Goal: Task Accomplishment & Management: Complete application form

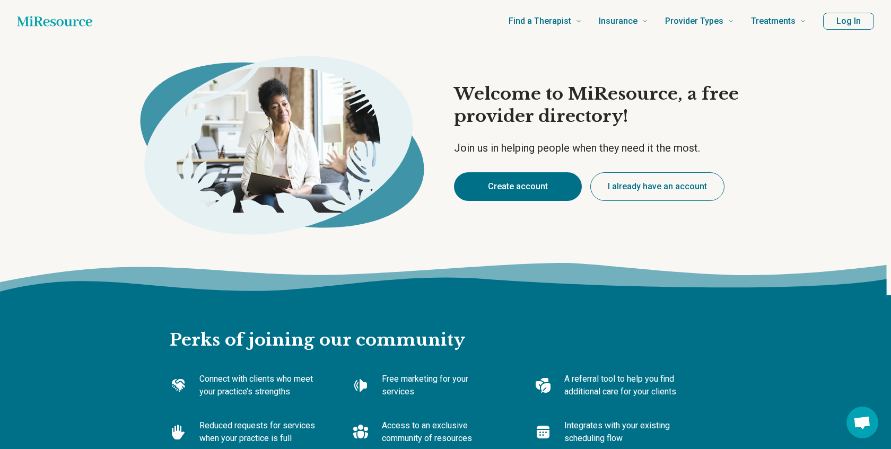
click at [545, 181] on button "Create account" at bounding box center [518, 186] width 128 height 29
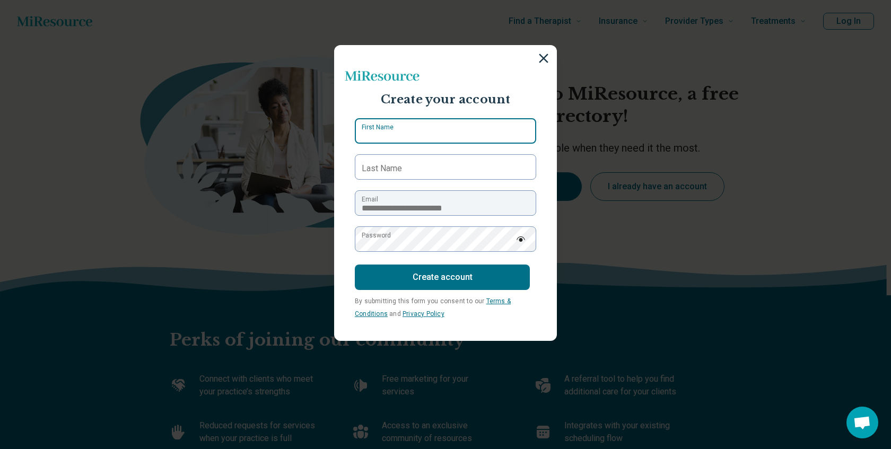
click at [432, 125] on input "First Name" at bounding box center [445, 130] width 181 height 25
type input "****"
type input "******"
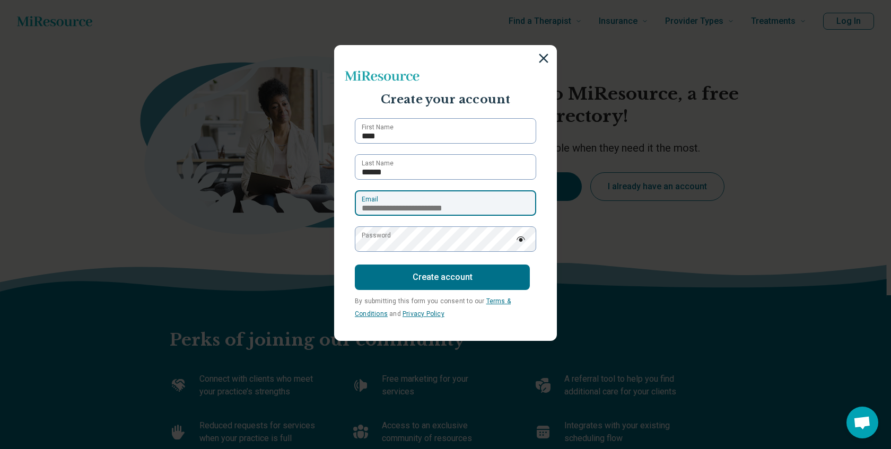
click at [427, 201] on input "**********" at bounding box center [445, 202] width 181 height 25
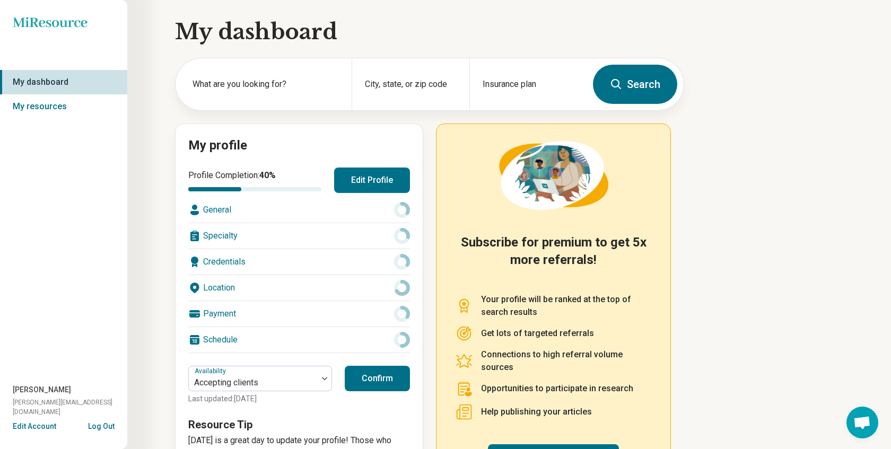
click at [289, 210] on div "General" at bounding box center [299, 209] width 222 height 25
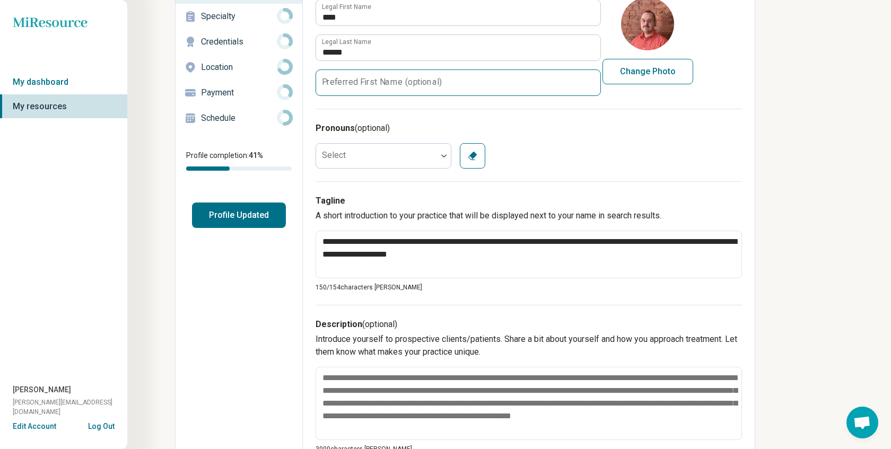
scroll to position [121, 0]
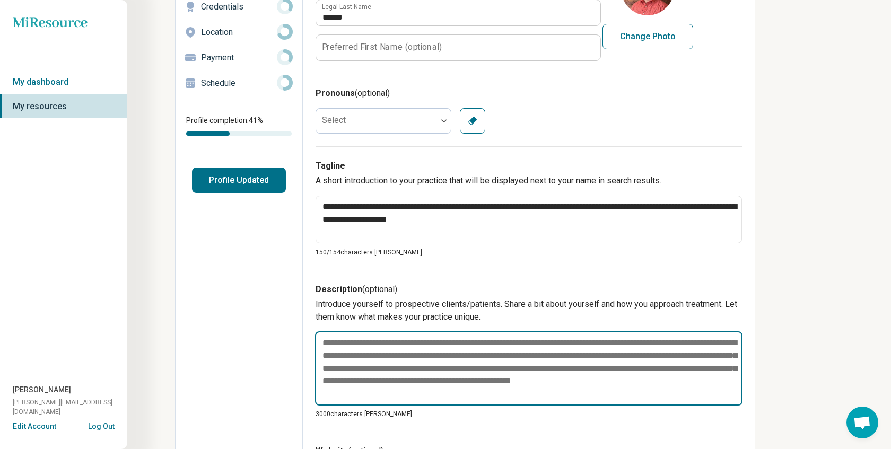
click at [435, 348] on textarea at bounding box center [528, 368] width 427 height 74
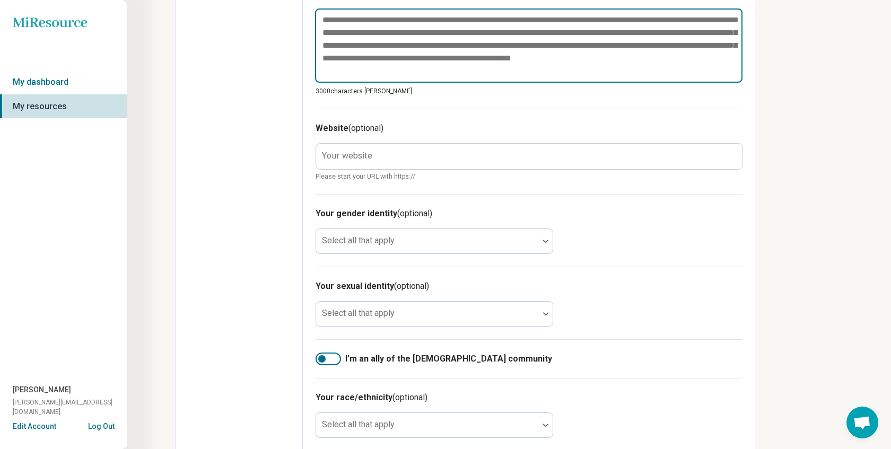
scroll to position [448, 0]
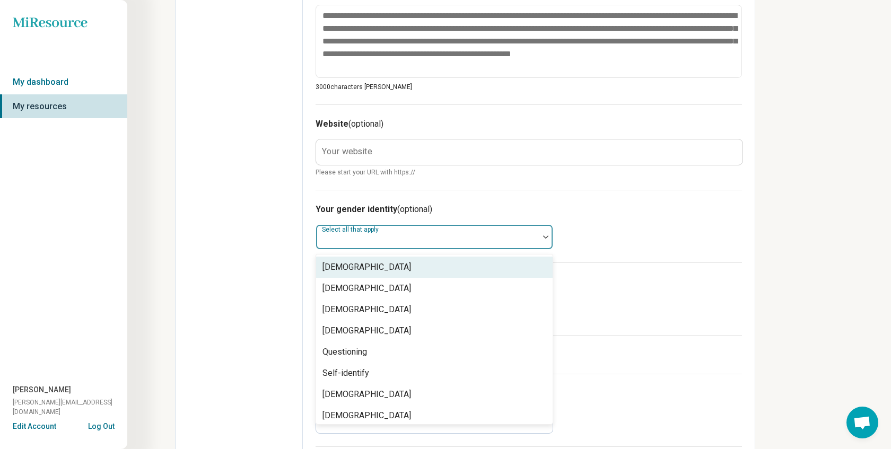
click at [450, 240] on div at bounding box center [427, 241] width 214 height 15
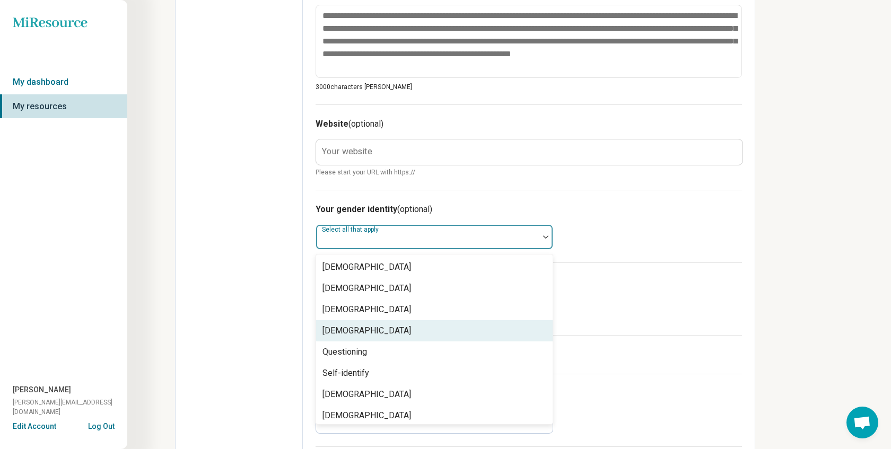
click at [379, 327] on div "[DEMOGRAPHIC_DATA]" at bounding box center [434, 330] width 236 height 21
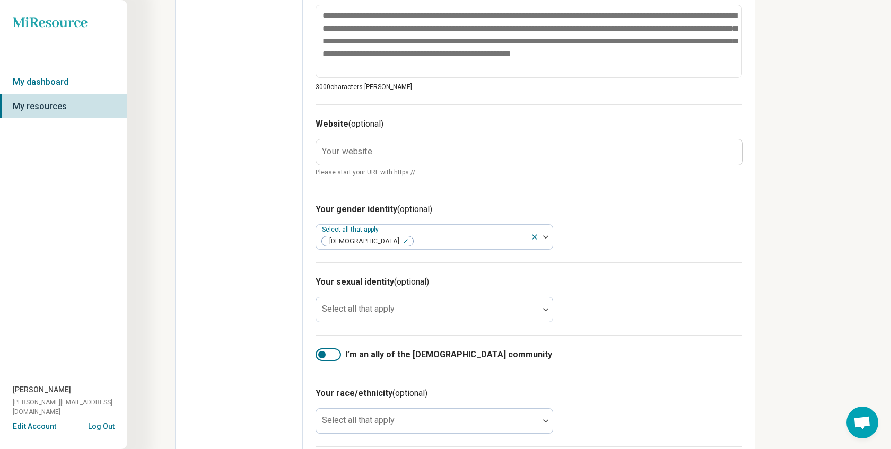
click at [622, 233] on div "Your gender identity (optional) Select all that apply [DEMOGRAPHIC_DATA]" at bounding box center [528, 226] width 426 height 73
click at [437, 304] on div at bounding box center [427, 309] width 223 height 23
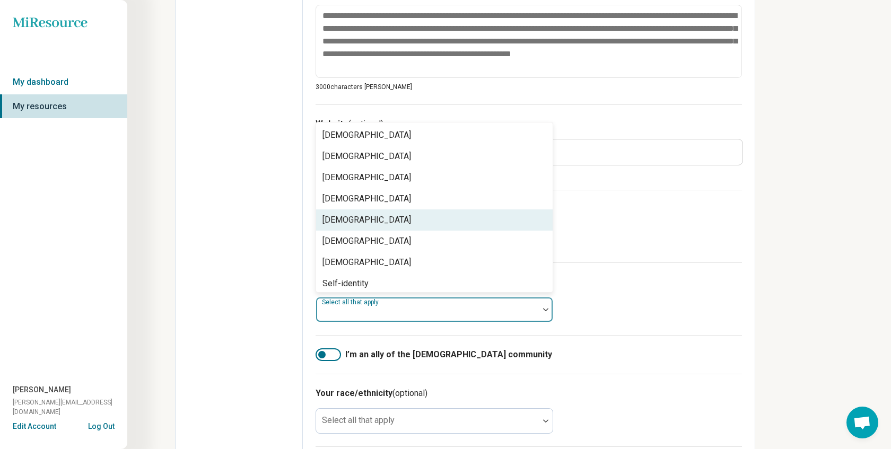
click at [593, 202] on div "Your gender identity (optional) Select all that apply [DEMOGRAPHIC_DATA]" at bounding box center [528, 226] width 426 height 73
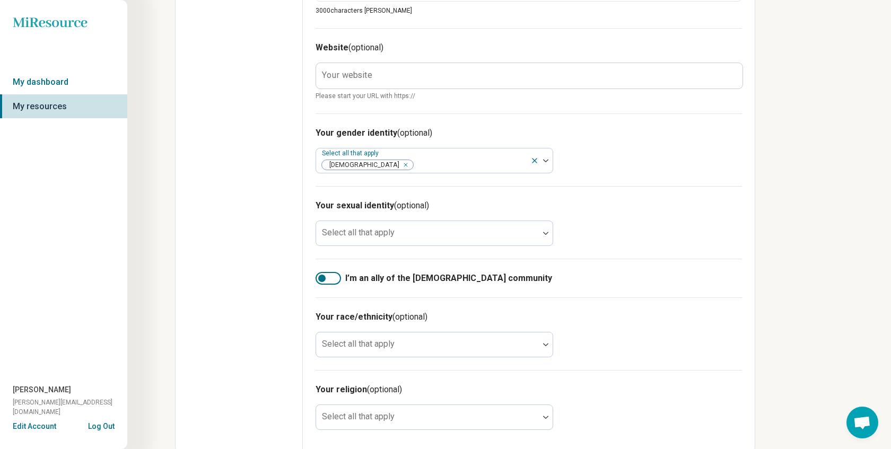
scroll to position [531, 0]
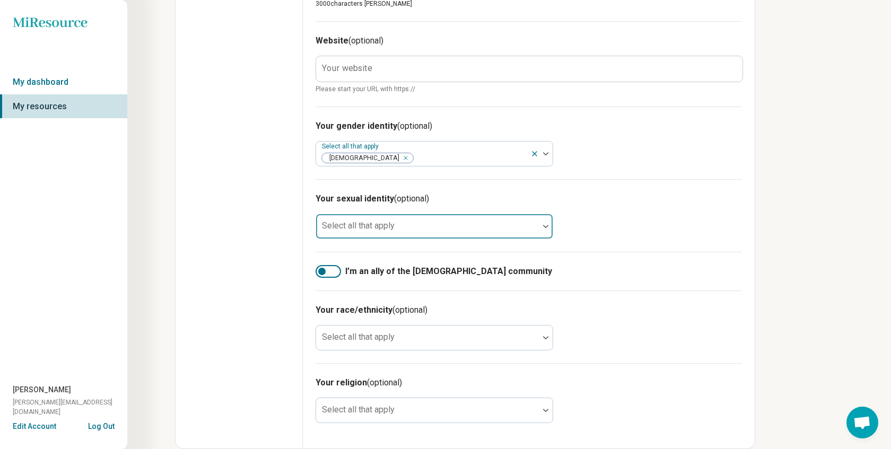
click at [389, 232] on div at bounding box center [427, 230] width 214 height 15
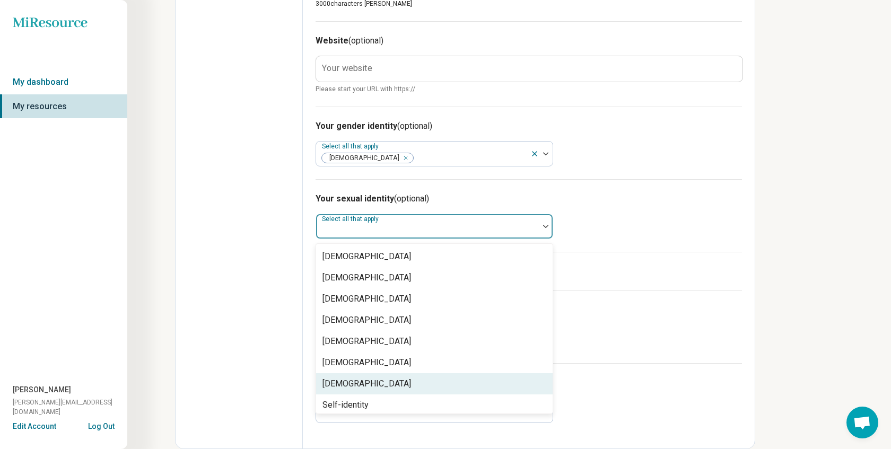
click at [360, 387] on div "[DEMOGRAPHIC_DATA]" at bounding box center [434, 383] width 236 height 21
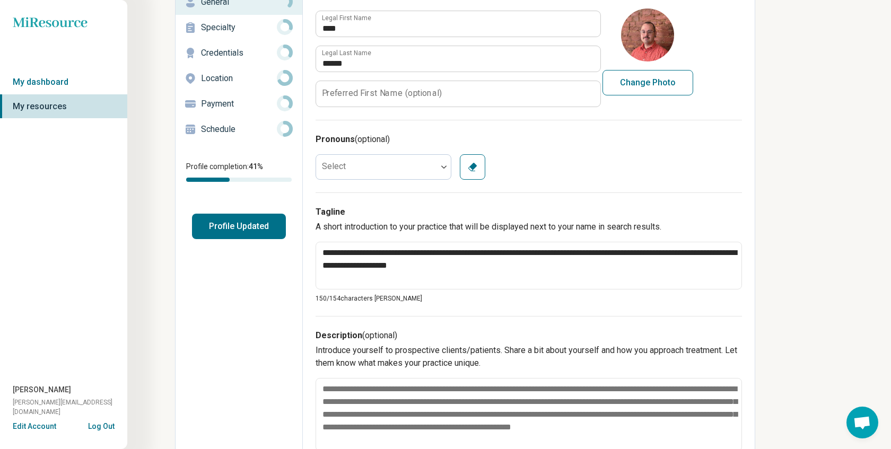
scroll to position [0, 0]
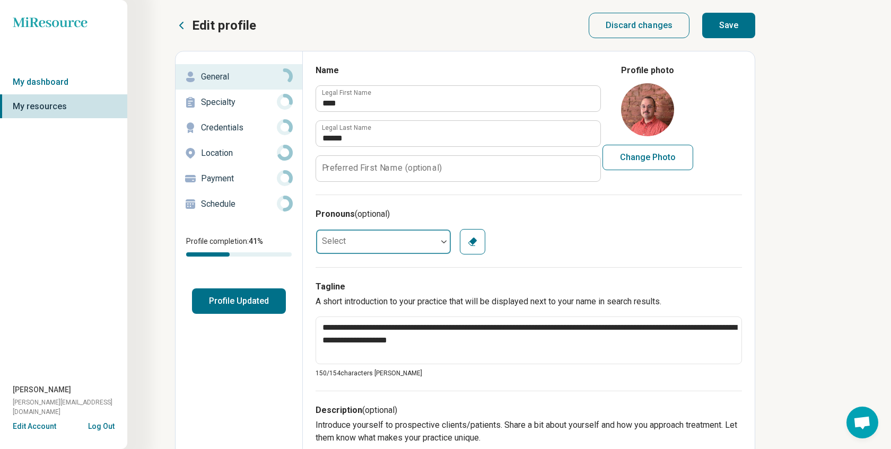
click at [431, 248] on div at bounding box center [376, 241] width 121 height 21
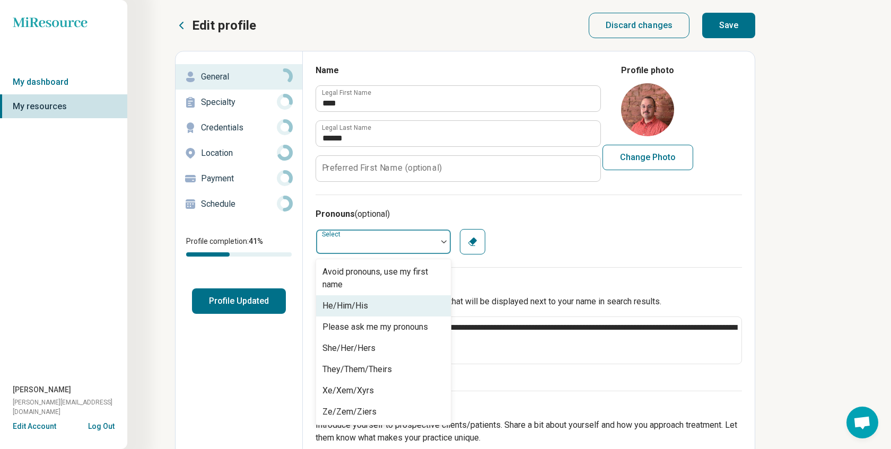
click at [398, 312] on div "He/Him/His" at bounding box center [383, 305] width 135 height 21
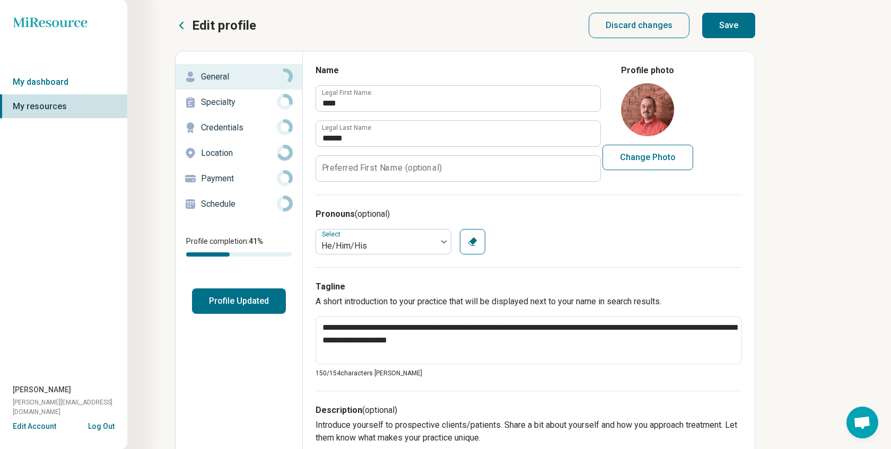
click at [525, 244] on div "option He/Him/His, selected. Select He/Him/His Clear" at bounding box center [528, 241] width 426 height 25
click at [229, 155] on p "Location" at bounding box center [239, 153] width 76 height 13
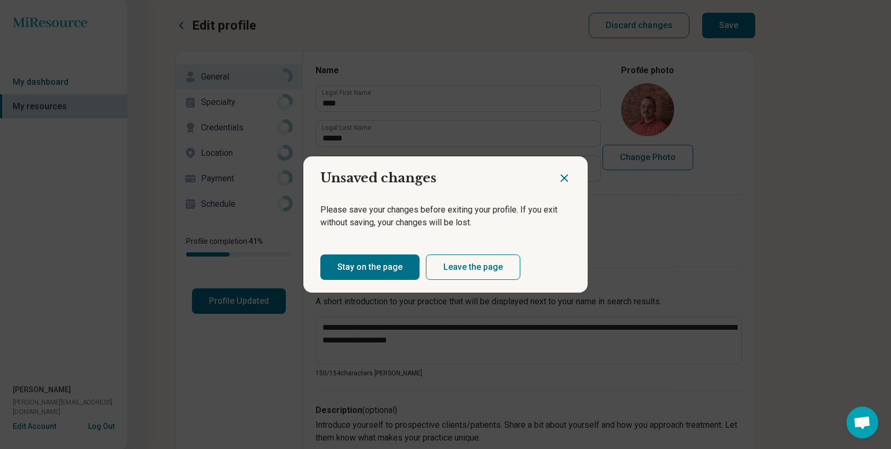
click at [561, 170] on div at bounding box center [573, 173] width 30 height 35
click at [565, 177] on icon "Close dialog" at bounding box center [564, 178] width 6 height 6
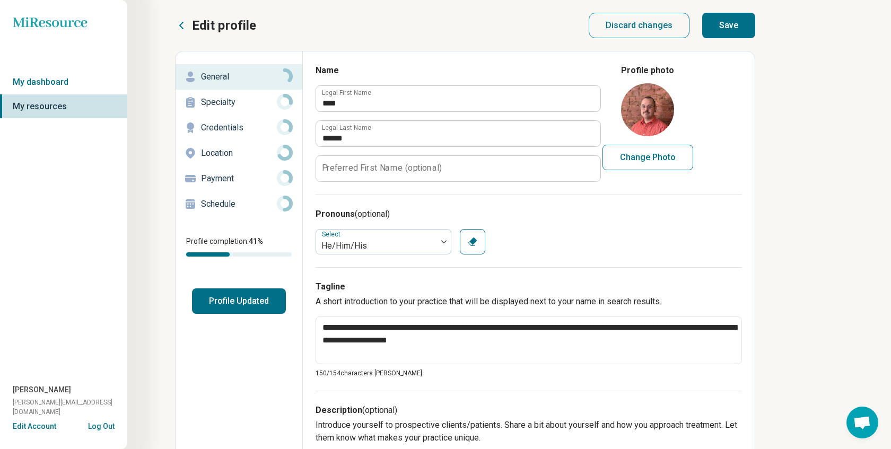
click at [722, 29] on button "Save" at bounding box center [728, 25] width 53 height 25
click at [236, 154] on p "Location" at bounding box center [239, 153] width 76 height 13
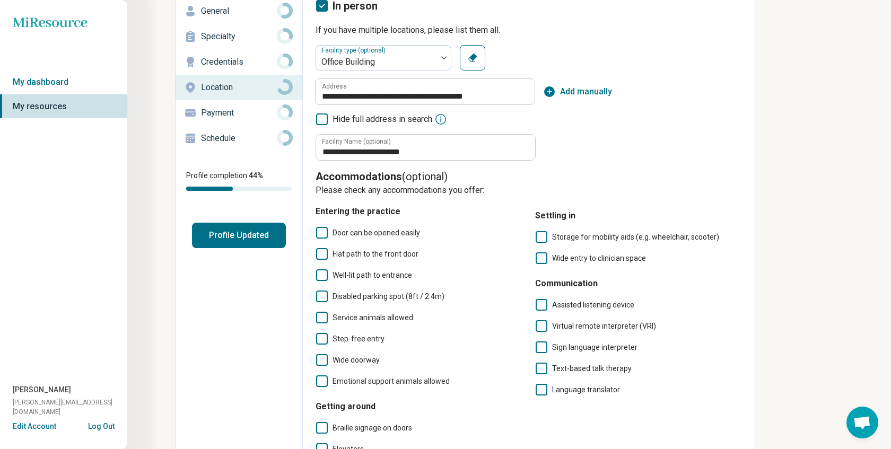
scroll to position [57, 0]
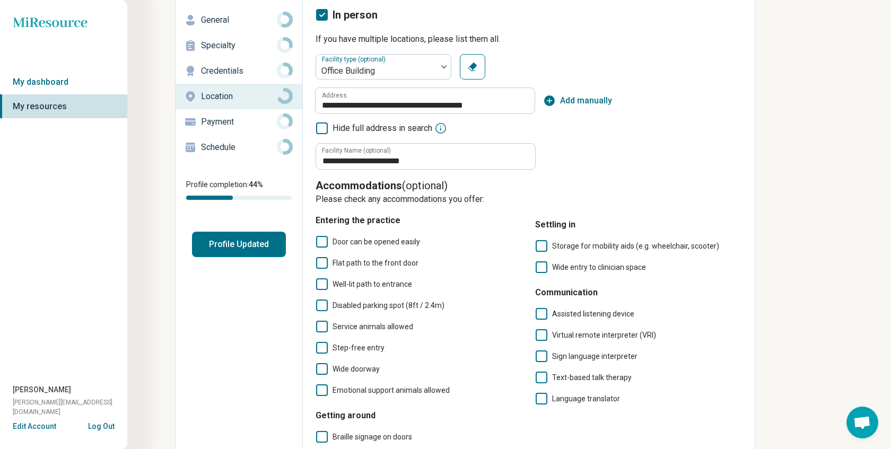
click at [225, 48] on p "Specialty" at bounding box center [239, 45] width 76 height 13
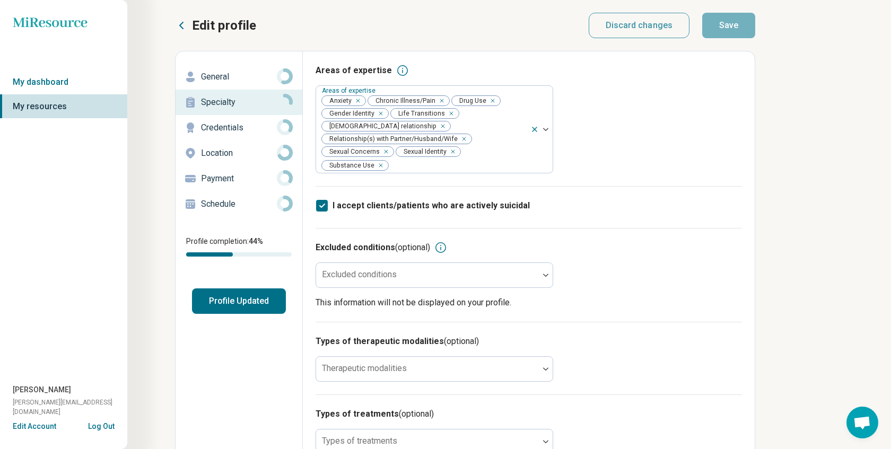
click at [216, 124] on p "Credentials" at bounding box center [239, 127] width 76 height 13
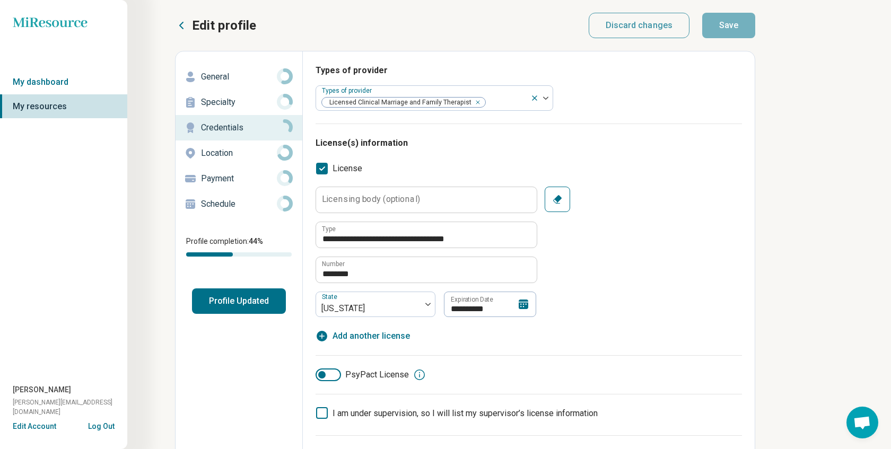
click at [223, 82] on p "General" at bounding box center [239, 77] width 76 height 13
type textarea "*"
